Goal: Navigation & Orientation: Find specific page/section

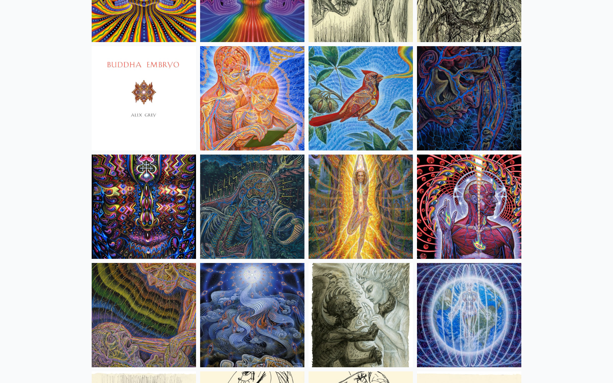
scroll to position [4153, 0]
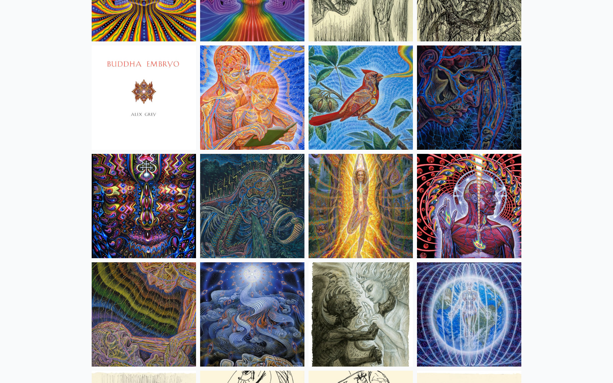
click at [147, 183] on img at bounding box center [144, 206] width 104 height 104
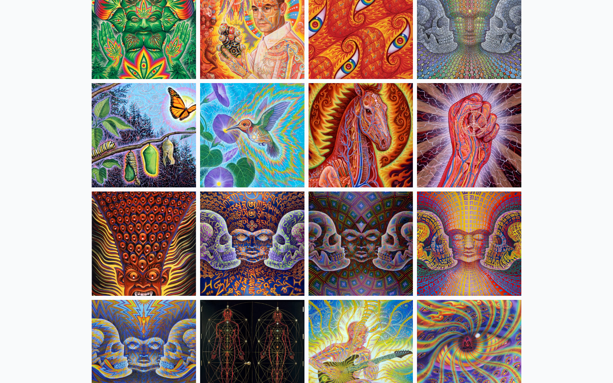
scroll to position [3298, 0]
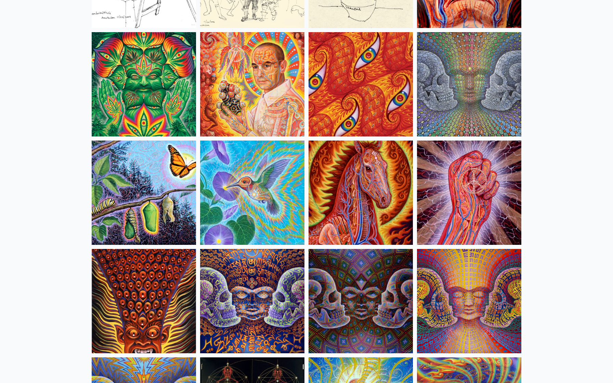
click at [229, 175] on img at bounding box center [252, 193] width 104 height 104
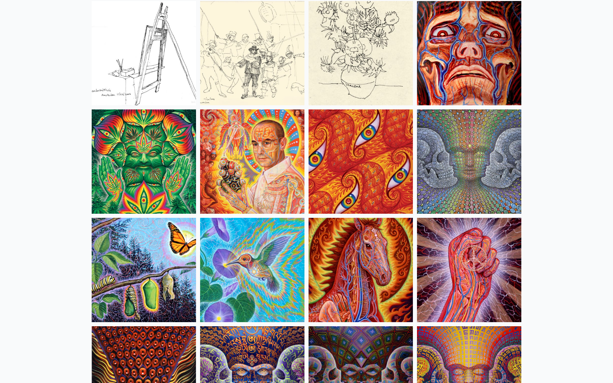
scroll to position [3222, 0]
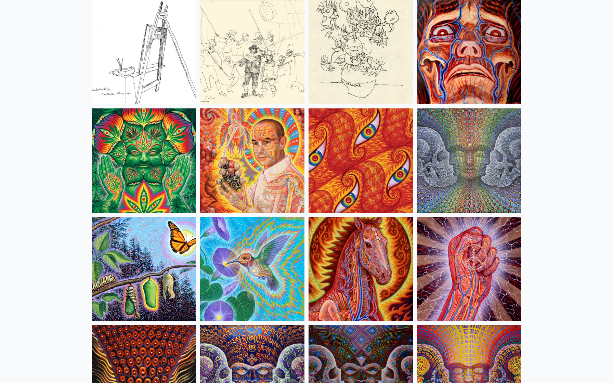
click at [247, 157] on img at bounding box center [252, 160] width 104 height 104
click at [247, 263] on img at bounding box center [252, 269] width 104 height 104
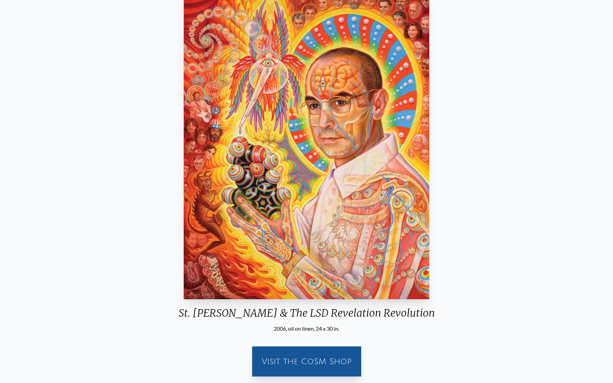
scroll to position [126, 0]
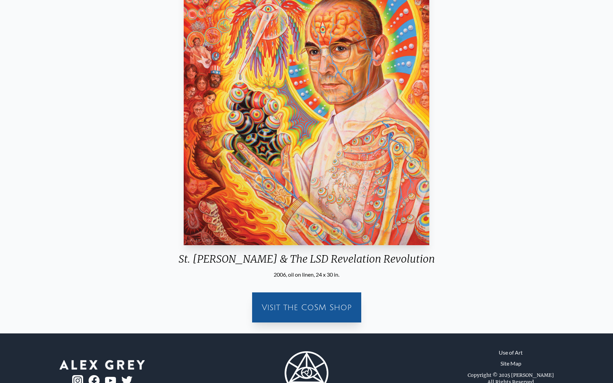
click at [330, 302] on div "Visit the CoSM Shop" at bounding box center [306, 308] width 101 height 22
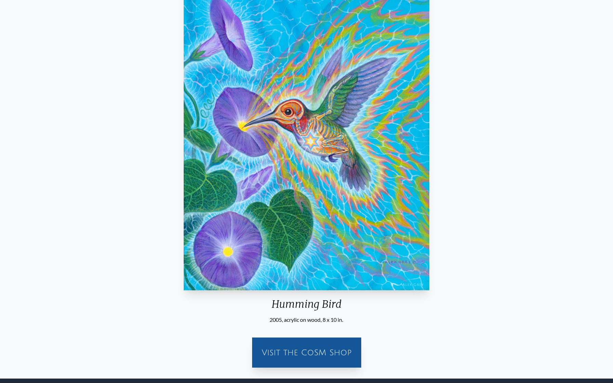
scroll to position [156, 0]
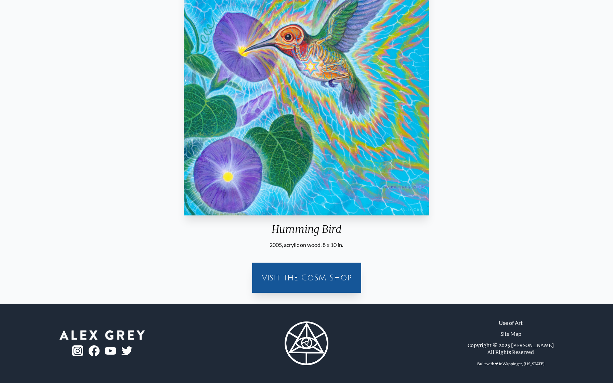
click at [292, 274] on div "Visit the CoSM Shop" at bounding box center [306, 278] width 101 height 22
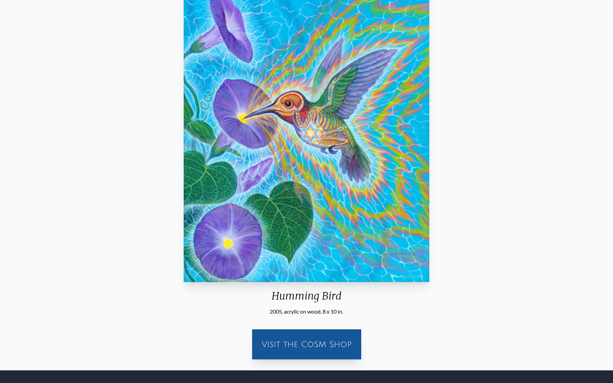
scroll to position [0, 0]
